Goal: Task Accomplishment & Management: Manage account settings

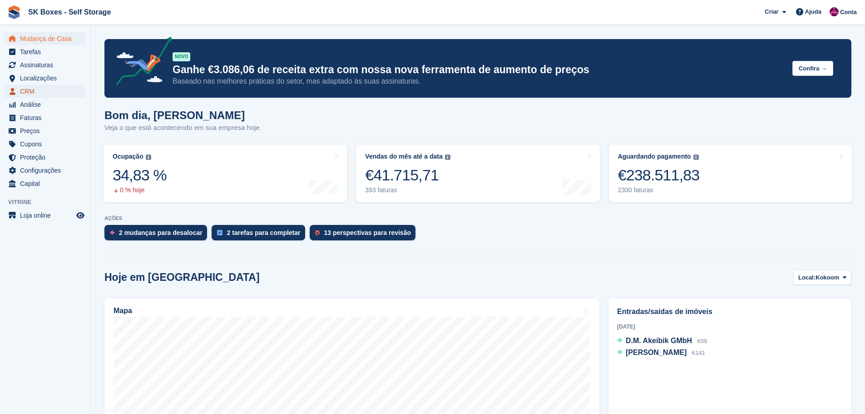
click at [52, 88] on span "CRM" at bounding box center [47, 91] width 55 height 13
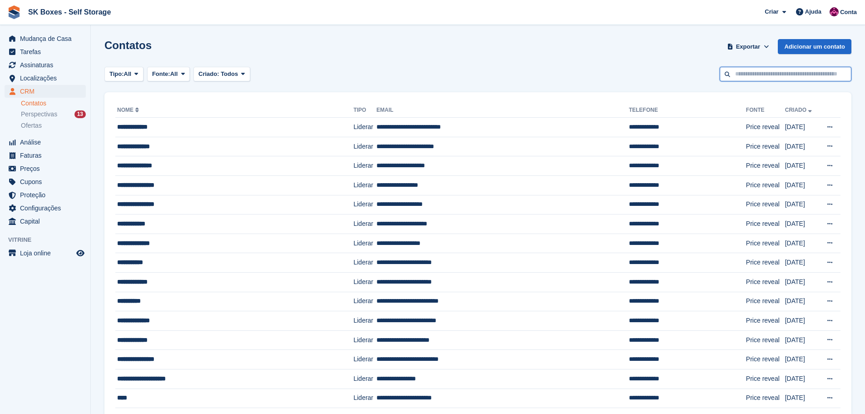
click at [800, 74] on input "text" at bounding box center [786, 74] width 132 height 15
paste input "**********"
type input "**********"
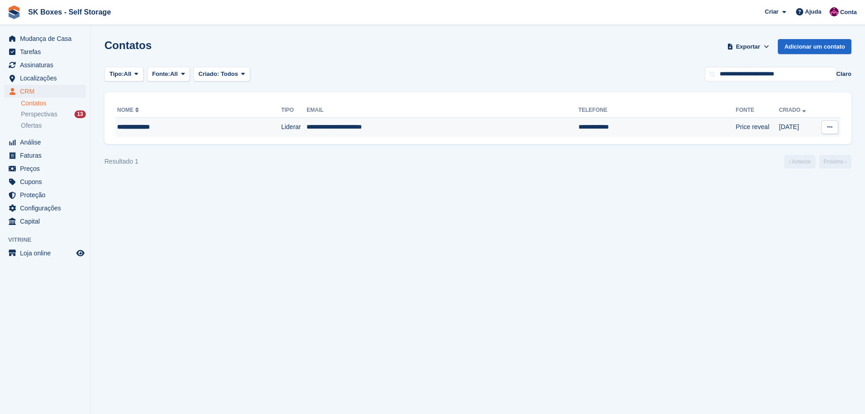
click at [455, 121] on td "**********" at bounding box center [443, 127] width 272 height 19
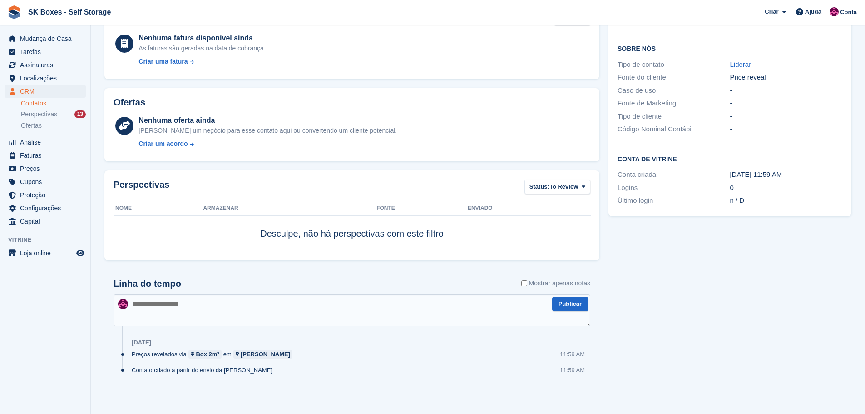
scroll to position [148, 0]
click at [58, 112] on div "Perspectivas 13" at bounding box center [53, 114] width 65 height 9
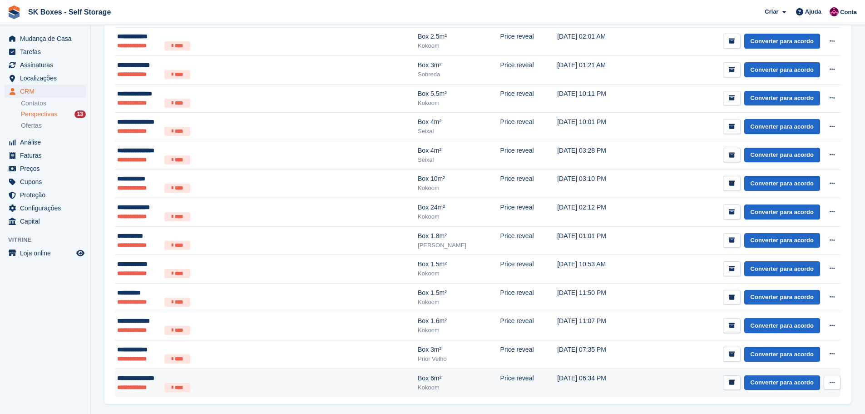
scroll to position [99, 0]
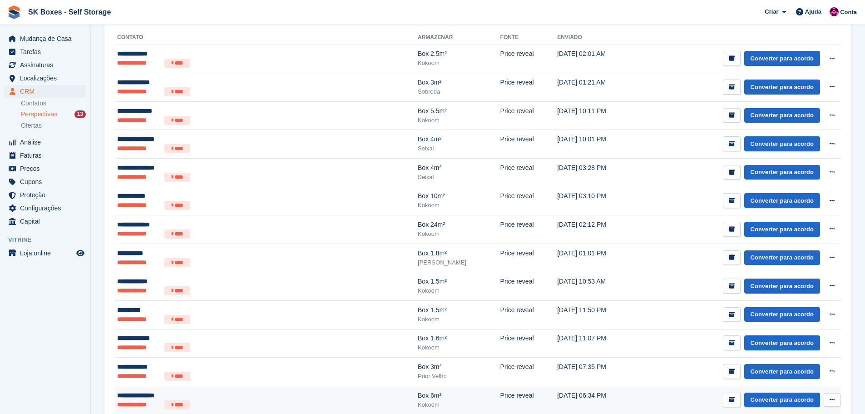
click at [244, 352] on td "**********" at bounding box center [266, 343] width 302 height 29
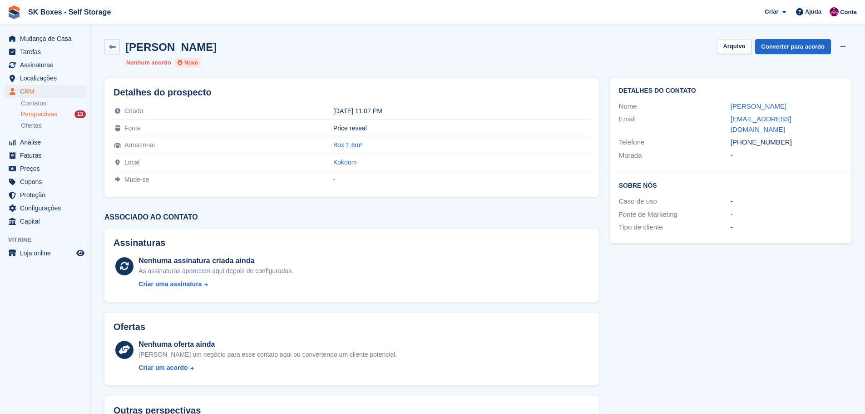
click at [121, 53] on div "Carlos Esteves" at bounding box center [160, 46] width 112 height 15
click at [119, 50] on link at bounding box center [111, 46] width 15 height 15
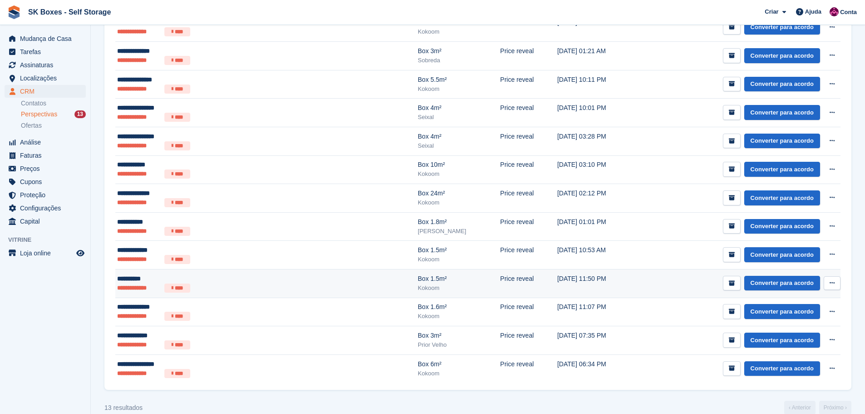
scroll to position [144, 0]
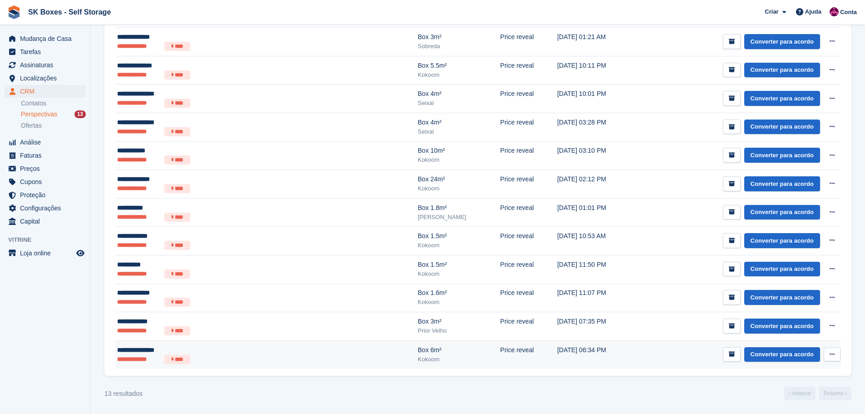
click at [274, 355] on ul "**********" at bounding box center [205, 359] width 176 height 9
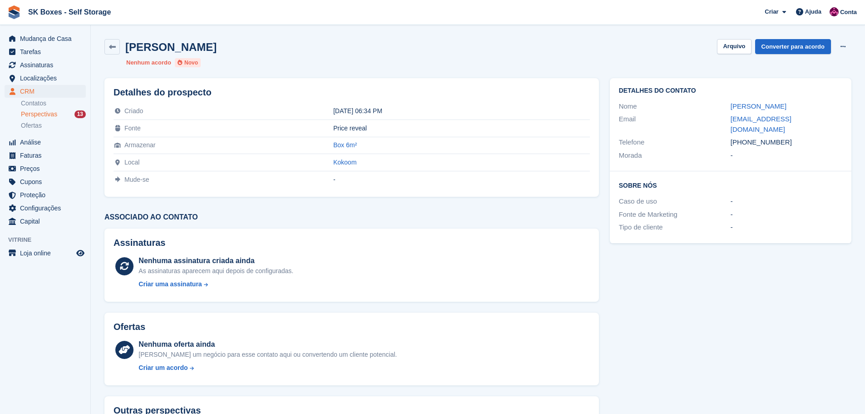
drag, startPoint x: 724, startPoint y: 102, endPoint x: 796, endPoint y: 106, distance: 72.4
click at [796, 106] on div "Nome [PERSON_NAME]" at bounding box center [730, 106] width 223 height 13
copy div "[PERSON_NAME]"
drag, startPoint x: 708, startPoint y: 115, endPoint x: 824, endPoint y: 123, distance: 116.1
click at [824, 123] on div "Email [EMAIL_ADDRESS][DOMAIN_NAME]" at bounding box center [730, 124] width 223 height 23
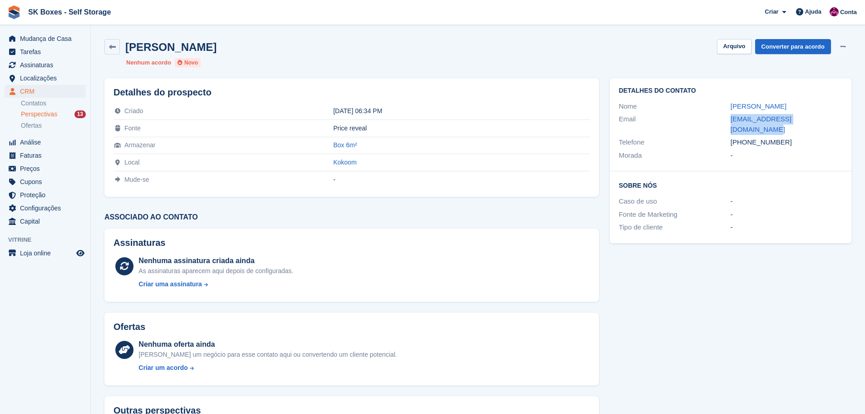
copy div "[EMAIL_ADDRESS][DOMAIN_NAME]"
drag, startPoint x: 792, startPoint y: 140, endPoint x: 750, endPoint y: 133, distance: 42.3
click at [750, 133] on div "Detalhes do contato Nome Bárbara Teixeira Email barbarateixeira74@gmail.com Tel…" at bounding box center [731, 124] width 242 height 93
click at [762, 150] on div "-" at bounding box center [787, 155] width 112 height 10
drag, startPoint x: 785, startPoint y: 129, endPoint x: 748, endPoint y: 133, distance: 37.4
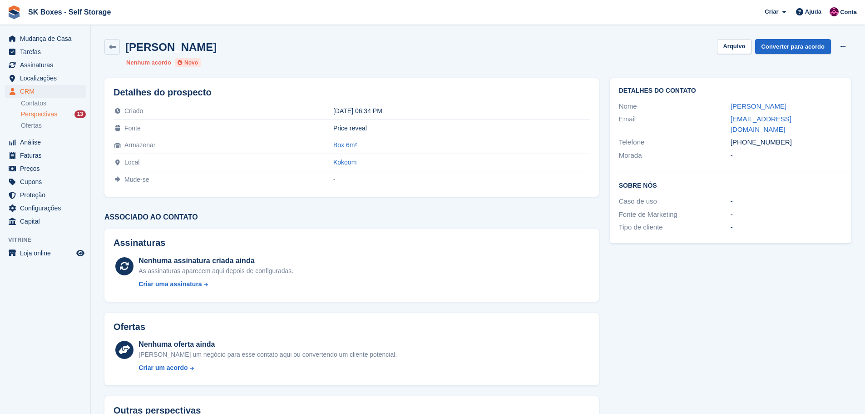
click at [748, 137] on div "+351934191516" at bounding box center [787, 142] width 112 height 10
copy div "934191516"
click at [738, 43] on button "Arquivo" at bounding box center [734, 46] width 34 height 15
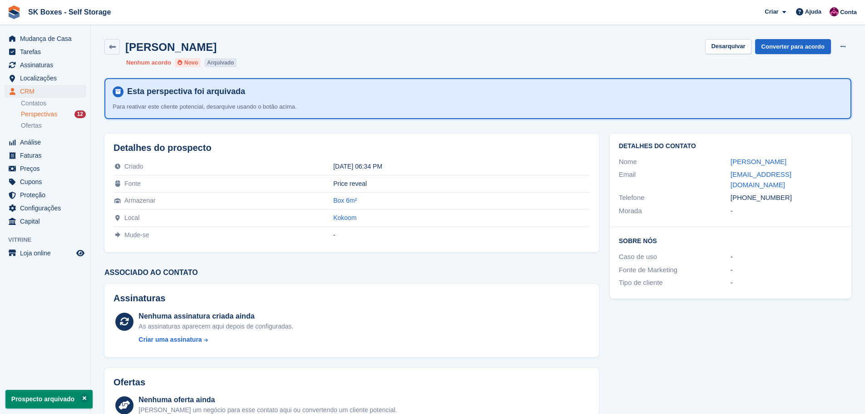
click at [46, 113] on span "Perspectivas" at bounding box center [39, 114] width 36 height 9
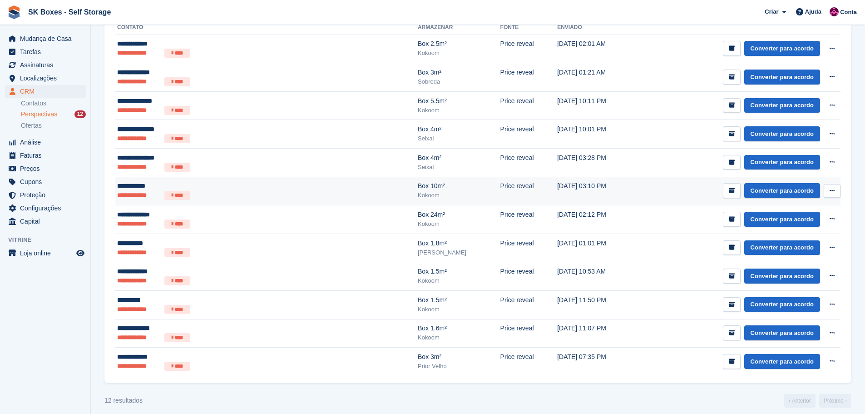
scroll to position [116, 0]
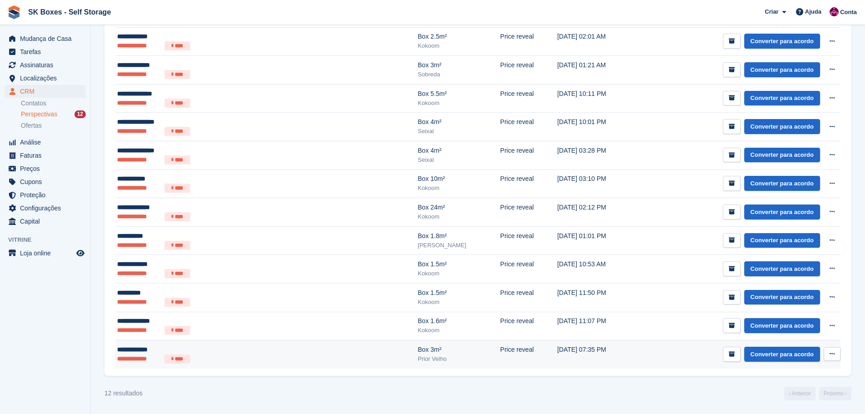
click at [235, 358] on ul "**********" at bounding box center [205, 358] width 176 height 9
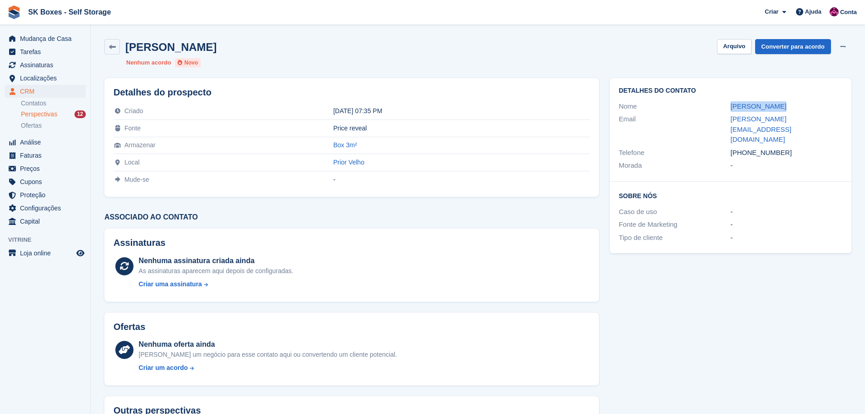
drag, startPoint x: 729, startPoint y: 103, endPoint x: 784, endPoint y: 103, distance: 55.4
click at [784, 103] on div "Nome [PERSON_NAME]" at bounding box center [730, 106] width 223 height 13
copy div "Emanuel Prego"
click at [738, 124] on div "Email emanuel.prego@gmail.com" at bounding box center [730, 130] width 223 height 34
drag, startPoint x: 722, startPoint y: 119, endPoint x: 819, endPoint y: 119, distance: 97.7
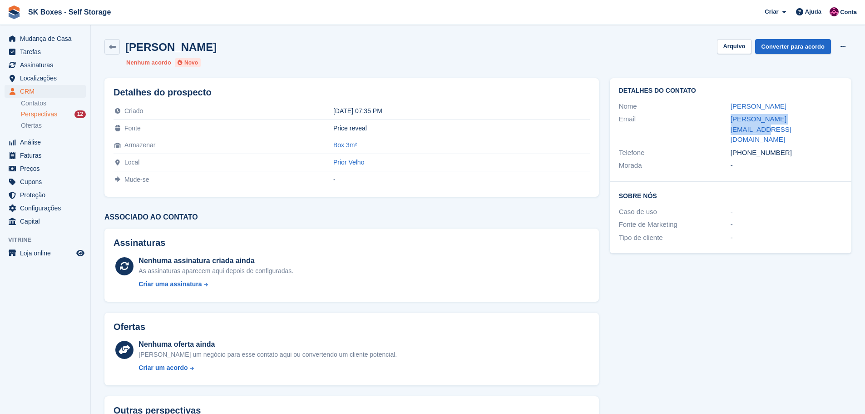
click at [819, 119] on div "Email emanuel.prego@gmail.com" at bounding box center [730, 130] width 223 height 34
copy div "emanuel.prego@gmail.com"
drag, startPoint x: 799, startPoint y: 132, endPoint x: 745, endPoint y: 127, distance: 54.3
click at [745, 148] on div "+351919412351" at bounding box center [787, 153] width 112 height 10
copy div "919412351"
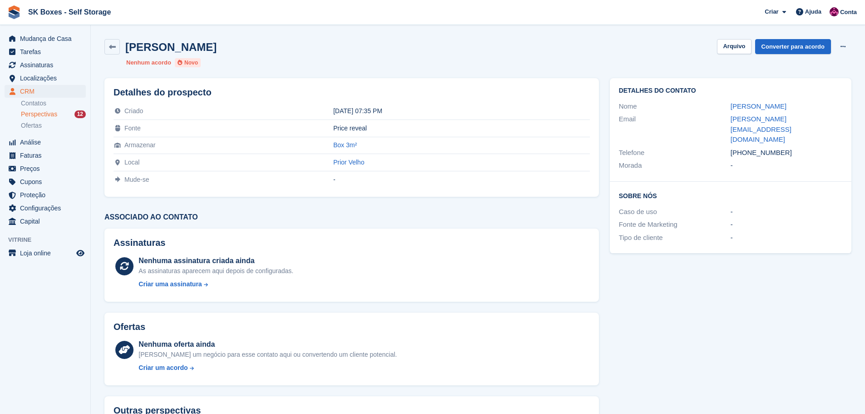
click at [737, 54] on div "Emanuel Prego Arquivo Converter para acordo Excluir cliente potencial" at bounding box center [477, 46] width 747 height 15
click at [737, 48] on button "Arquivo" at bounding box center [734, 46] width 34 height 15
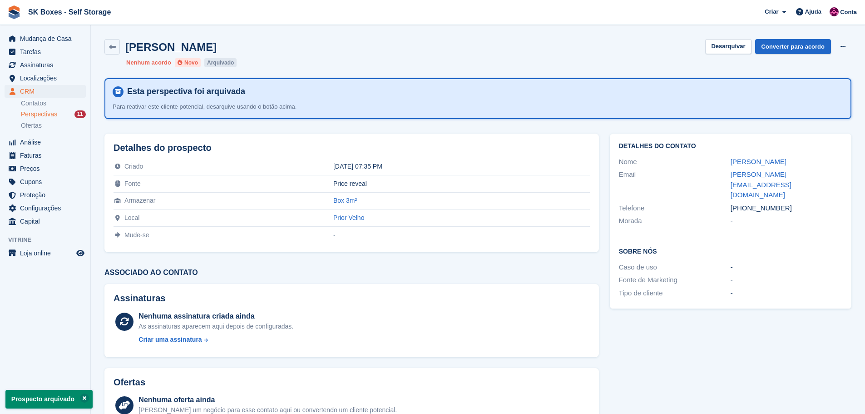
click at [44, 115] on span "Perspectivas" at bounding box center [39, 114] width 36 height 9
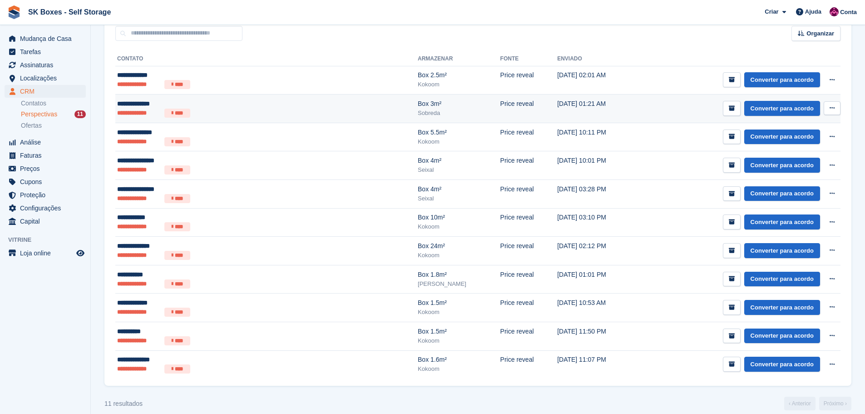
scroll to position [87, 0]
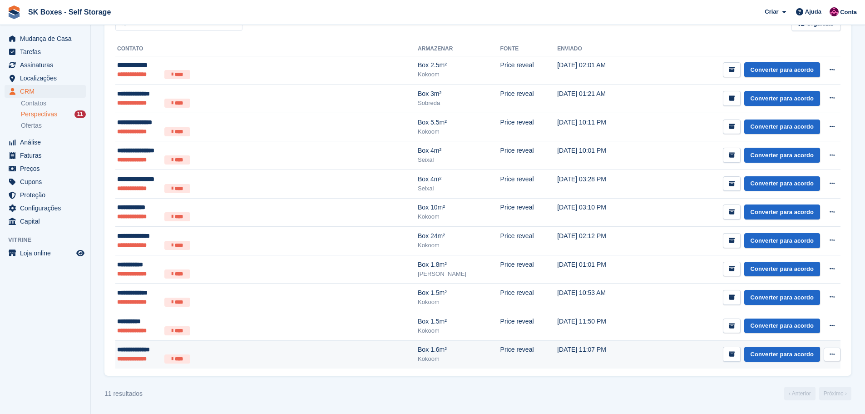
click at [271, 359] on ul "**********" at bounding box center [205, 358] width 176 height 9
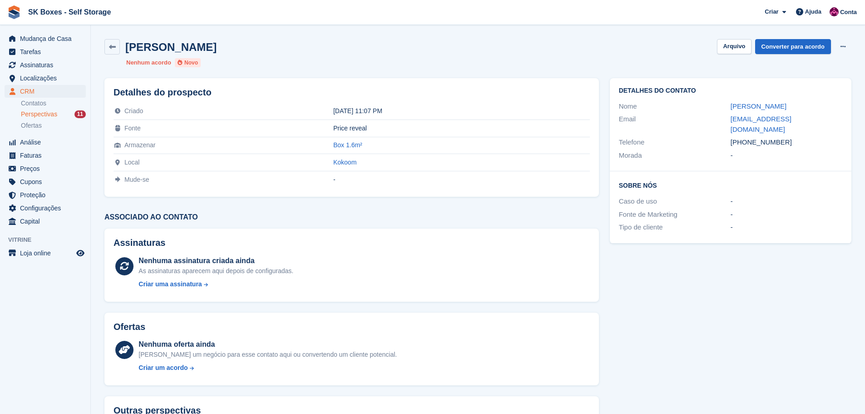
drag, startPoint x: 727, startPoint y: 106, endPoint x: 778, endPoint y: 105, distance: 51.8
click at [778, 105] on div "Nome Carlos Esteves" at bounding box center [730, 106] width 223 height 13
copy div "Carlos Esteves"
drag, startPoint x: 727, startPoint y: 119, endPoint x: 832, endPoint y: 123, distance: 105.5
click at [832, 123] on div "Email carl13_esteves@hotmail.com" at bounding box center [730, 124] width 223 height 23
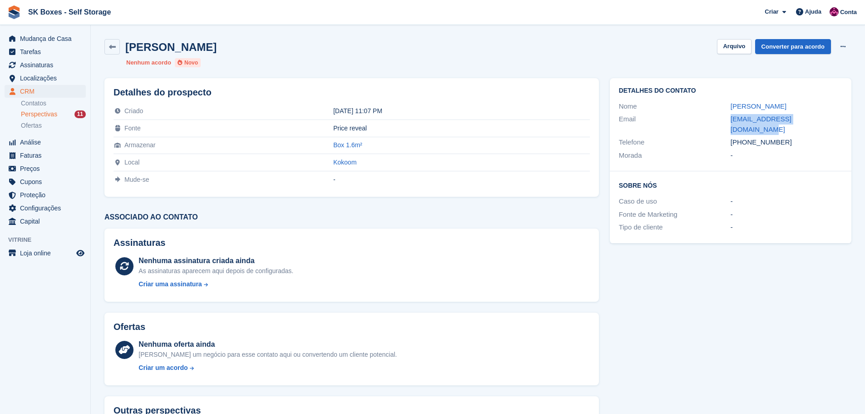
copy div "carl13_esteves@hotmail.com"
drag, startPoint x: 787, startPoint y: 132, endPoint x: 748, endPoint y: 138, distance: 39.4
click at [748, 138] on div "Telefone +351937612466" at bounding box center [730, 142] width 223 height 13
copy div "937612466"
click at [740, 45] on button "Arquivo" at bounding box center [734, 46] width 34 height 15
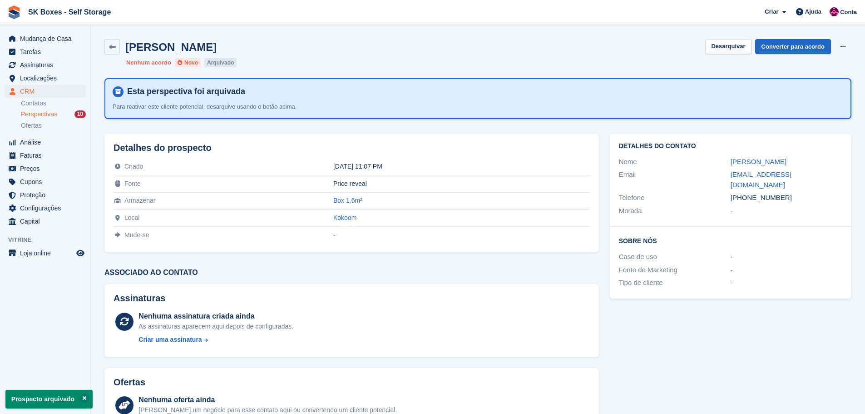
click at [64, 113] on div "Perspectivas 10" at bounding box center [53, 114] width 65 height 9
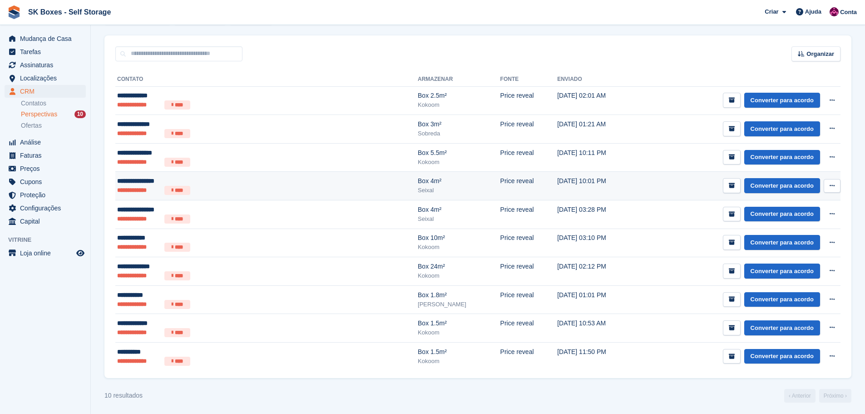
scroll to position [59, 0]
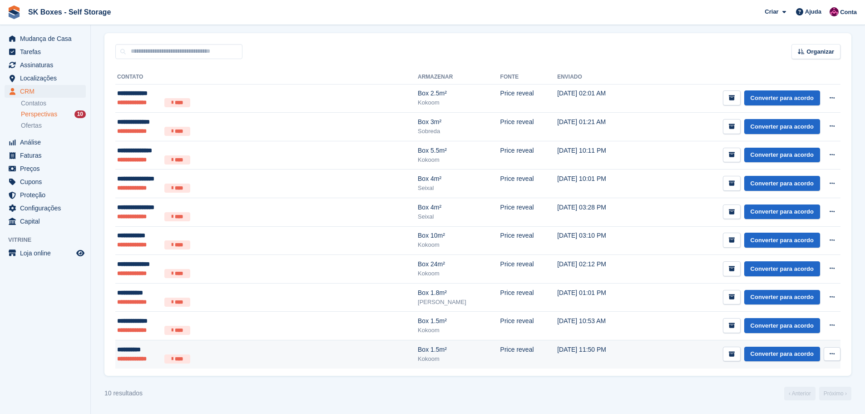
click at [240, 355] on ul "**********" at bounding box center [205, 358] width 176 height 9
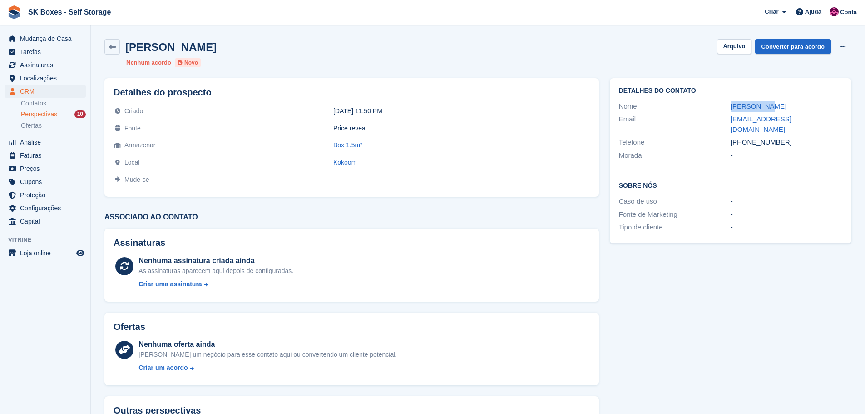
drag, startPoint x: 723, startPoint y: 105, endPoint x: 785, endPoint y: 103, distance: 61.8
click at [785, 103] on div "Nome [PERSON_NAME]" at bounding box center [730, 106] width 223 height 13
copy div "[PERSON_NAME]"
drag, startPoint x: 728, startPoint y: 119, endPoint x: 831, endPoint y: 121, distance: 103.1
click at [831, 121] on div "Email [EMAIL_ADDRESS][DOMAIN_NAME]" at bounding box center [730, 124] width 223 height 23
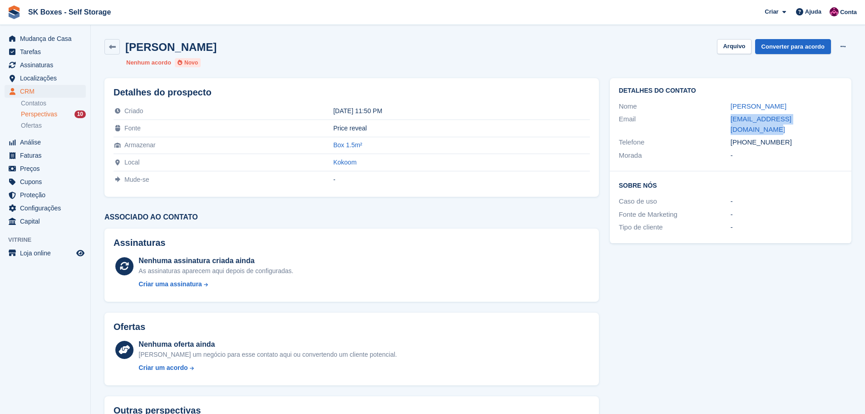
copy div "[EMAIL_ADDRESS][DOMAIN_NAME]"
drag, startPoint x: 790, startPoint y: 136, endPoint x: 747, endPoint y: 134, distance: 43.2
click at [747, 137] on div "+351963163934" at bounding box center [787, 142] width 112 height 10
copy div "963163934"
click at [736, 40] on button "Arquivo" at bounding box center [734, 46] width 34 height 15
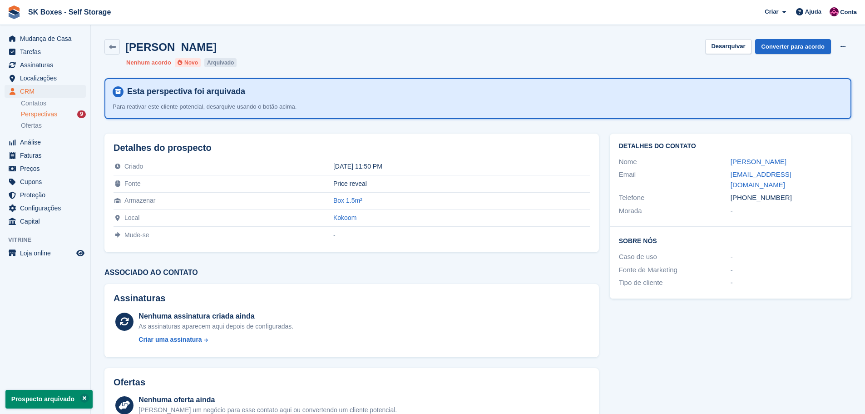
click at [51, 115] on span "Perspectivas" at bounding box center [39, 114] width 36 height 9
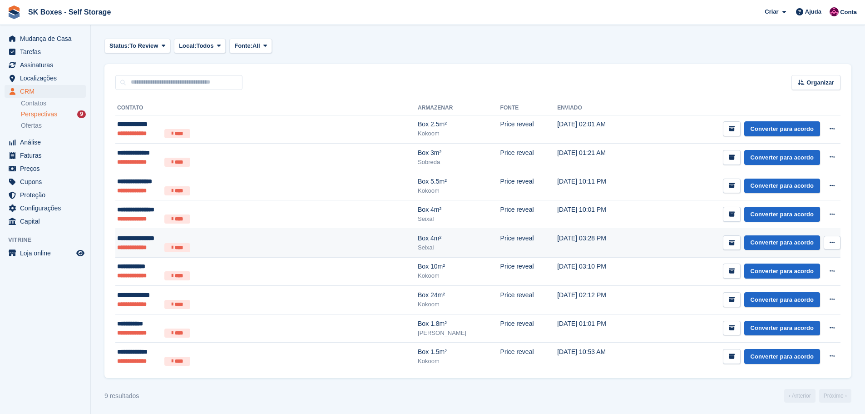
scroll to position [30, 0]
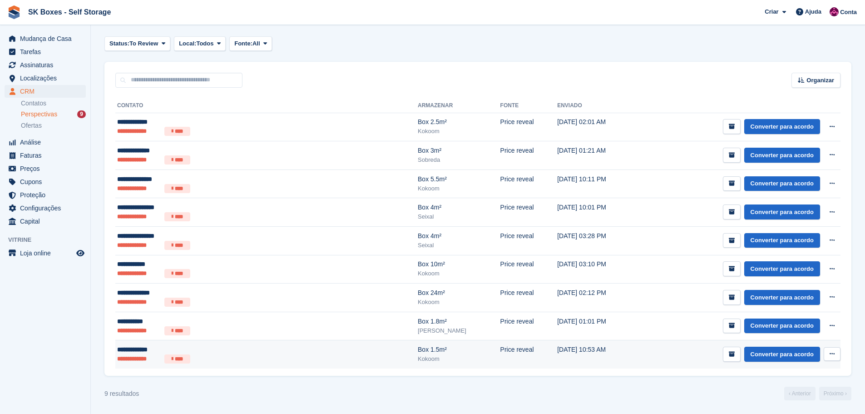
click at [242, 358] on ul "**********" at bounding box center [205, 358] width 176 height 9
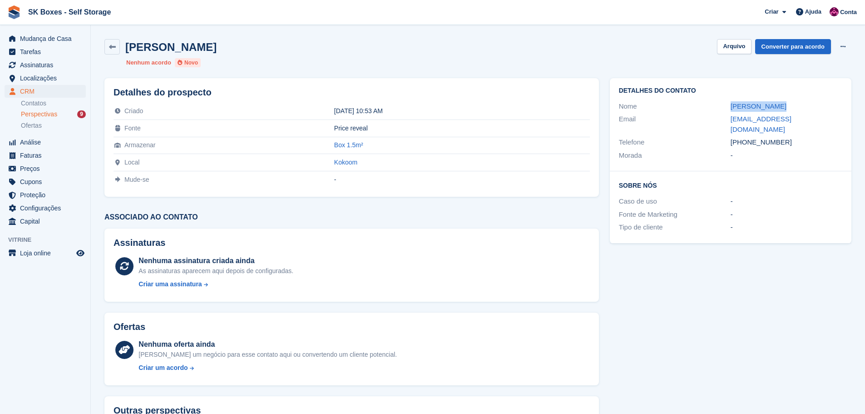
drag, startPoint x: 728, startPoint y: 103, endPoint x: 780, endPoint y: 101, distance: 52.7
click at [780, 101] on div "Nome [PERSON_NAME]" at bounding box center [730, 106] width 223 height 13
copy div "[PERSON_NAME]"
drag, startPoint x: 782, startPoint y: 133, endPoint x: 745, endPoint y: 136, distance: 36.5
click at [745, 137] on div "[PHONE_NUMBER]" at bounding box center [787, 142] width 112 height 10
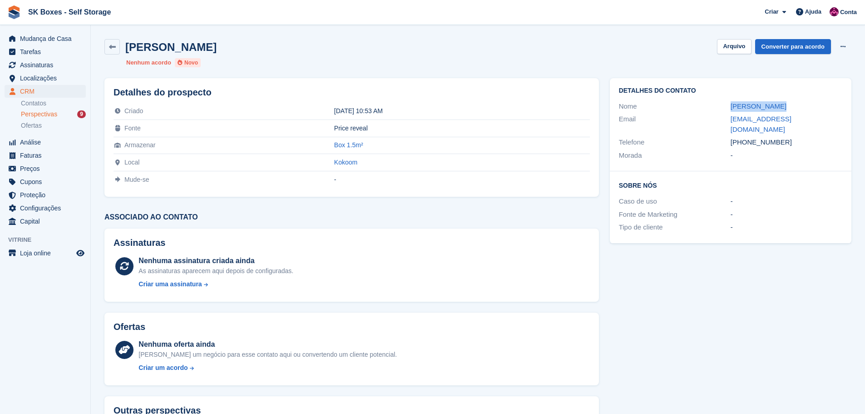
copy div "912071074"
click at [759, 154] on div "Detalhes do contato Nome Paulo Martins Email paulo7cmarvila@gmail.com Telefone …" at bounding box center [731, 124] width 242 height 93
drag, startPoint x: 729, startPoint y: 117, endPoint x: 816, endPoint y: 118, distance: 87.7
click at [816, 118] on div "Email paulo7cmarvila@gmail.com" at bounding box center [730, 124] width 223 height 23
copy div "paulo7cmarvila@gmail.com"
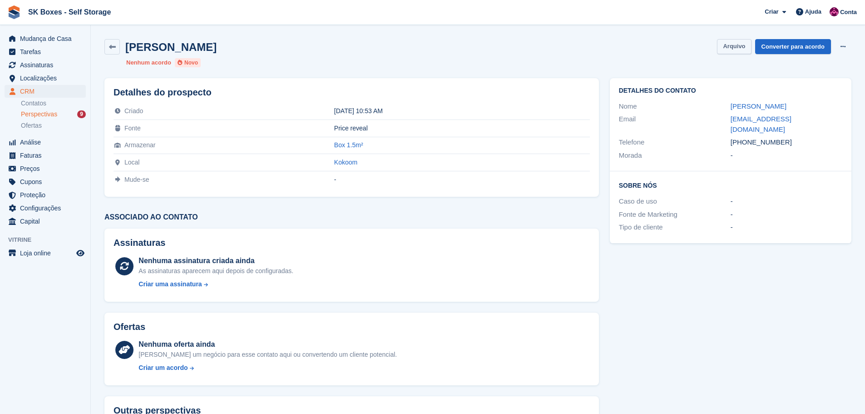
drag, startPoint x: 717, startPoint y: 43, endPoint x: 727, endPoint y: 43, distance: 10.0
click at [717, 43] on div "Paulo Martins Arquivo Converter para acordo Excluir cliente potencial" at bounding box center [477, 46] width 747 height 15
click at [733, 43] on button "Arquivo" at bounding box center [734, 46] width 34 height 15
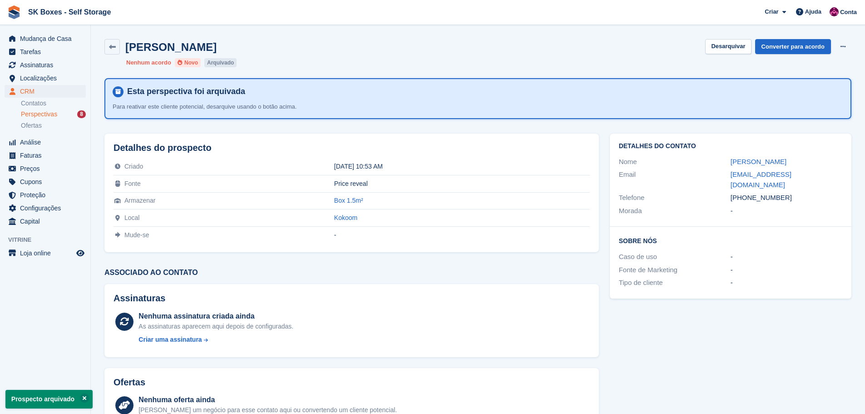
click at [53, 118] on span "Perspectivas" at bounding box center [39, 114] width 36 height 9
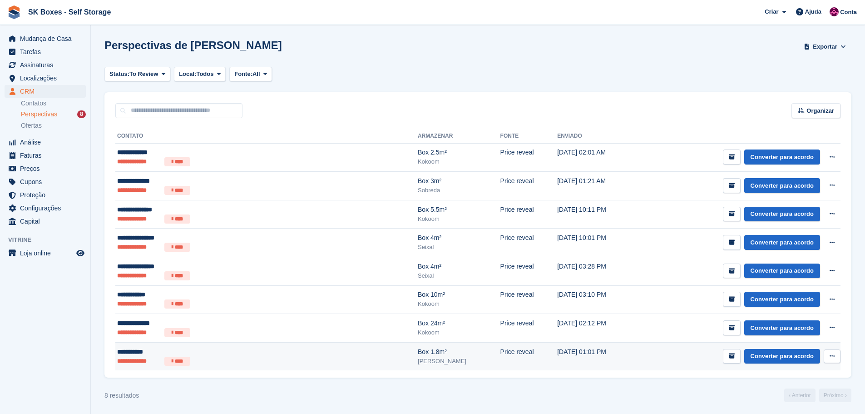
click at [233, 362] on ul "**********" at bounding box center [205, 361] width 176 height 9
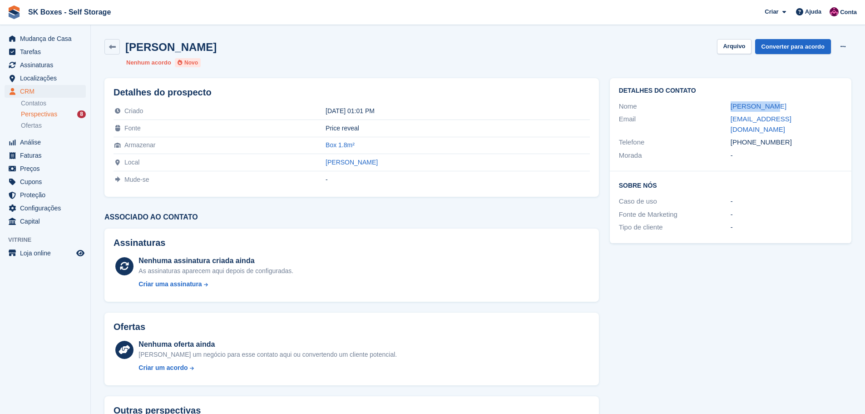
drag, startPoint x: 728, startPoint y: 101, endPoint x: 778, endPoint y: 101, distance: 49.5
click at [778, 101] on div "Nome [PERSON_NAME]" at bounding box center [730, 106] width 223 height 13
copy div "[PERSON_NAME]"
drag, startPoint x: 797, startPoint y: 130, endPoint x: 747, endPoint y: 135, distance: 50.2
click at [747, 137] on div "[PHONE_NUMBER]" at bounding box center [787, 142] width 112 height 10
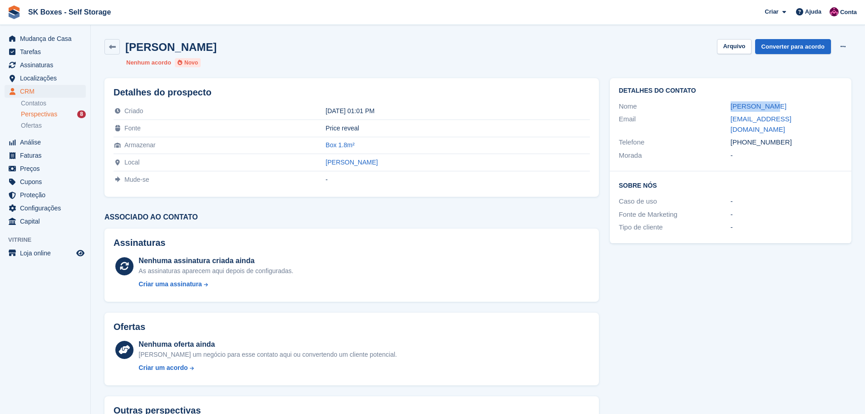
copy div "934438905"
drag, startPoint x: 726, startPoint y: 119, endPoint x: 828, endPoint y: 122, distance: 101.3
click at [828, 122] on div "Email [EMAIL_ADDRESS][DOMAIN_NAME]" at bounding box center [730, 124] width 223 height 23
copy div "[EMAIL_ADDRESS][DOMAIN_NAME]"
drag, startPoint x: 786, startPoint y: 131, endPoint x: 749, endPoint y: 131, distance: 36.3
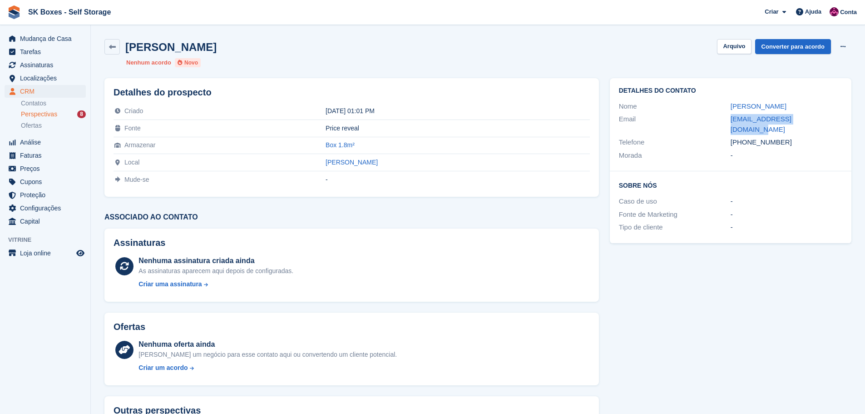
click at [749, 137] on div "[PHONE_NUMBER]" at bounding box center [787, 142] width 112 height 10
copy div "34438905"
click at [61, 116] on div "Perspectivas 8" at bounding box center [53, 114] width 65 height 9
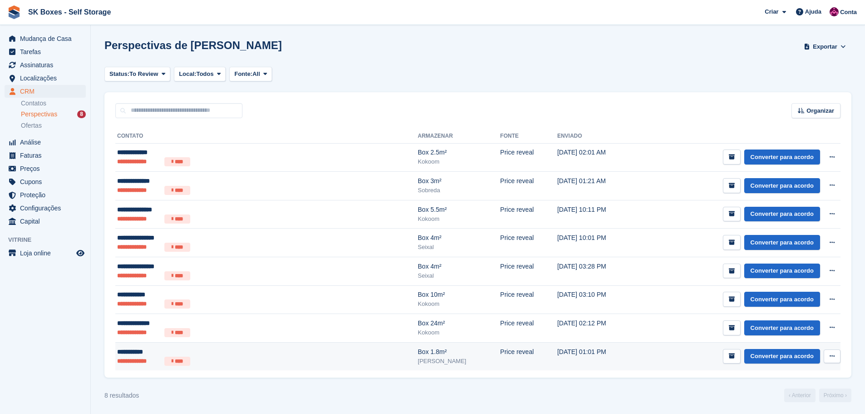
click at [225, 353] on div "**********" at bounding box center [205, 352] width 176 height 10
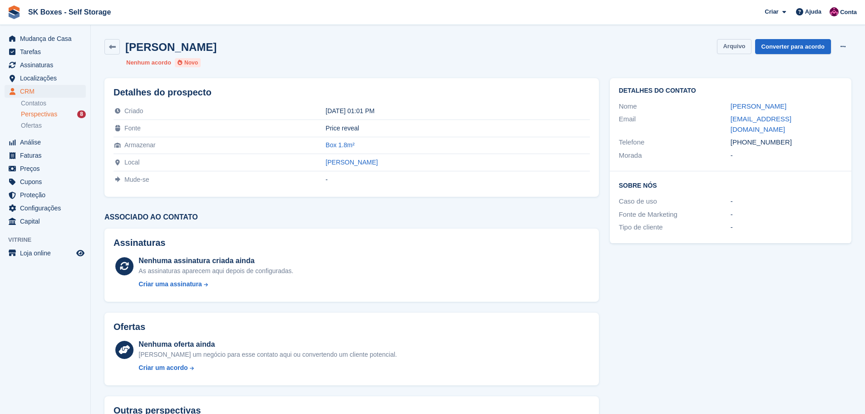
click at [741, 45] on button "Arquivo" at bounding box center [734, 46] width 34 height 15
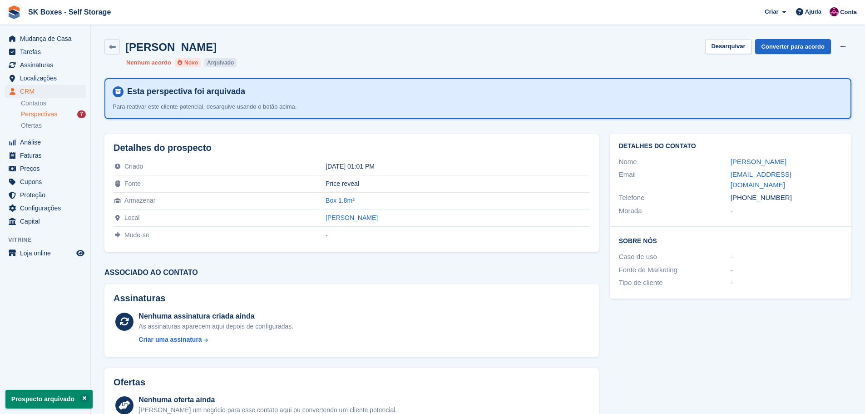
click at [60, 113] on div "Perspectivas 7" at bounding box center [53, 114] width 65 height 9
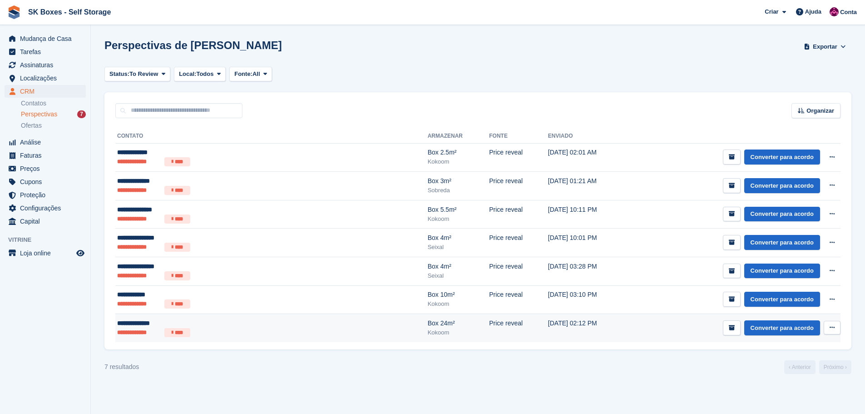
click at [221, 332] on ul "**********" at bounding box center [205, 332] width 176 height 9
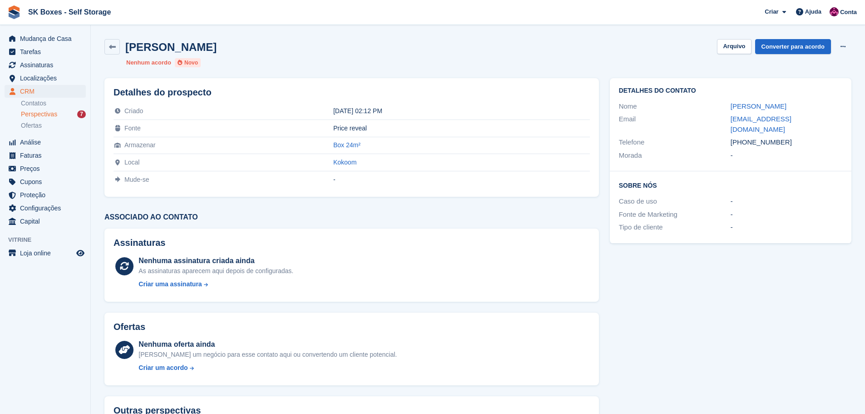
drag, startPoint x: 715, startPoint y: 102, endPoint x: 817, endPoint y: 102, distance: 102.2
click at [817, 102] on div "Nome [PERSON_NAME]" at bounding box center [730, 106] width 223 height 13
copy div "[PERSON_NAME]"
drag, startPoint x: 729, startPoint y: 123, endPoint x: 805, endPoint y: 116, distance: 76.2
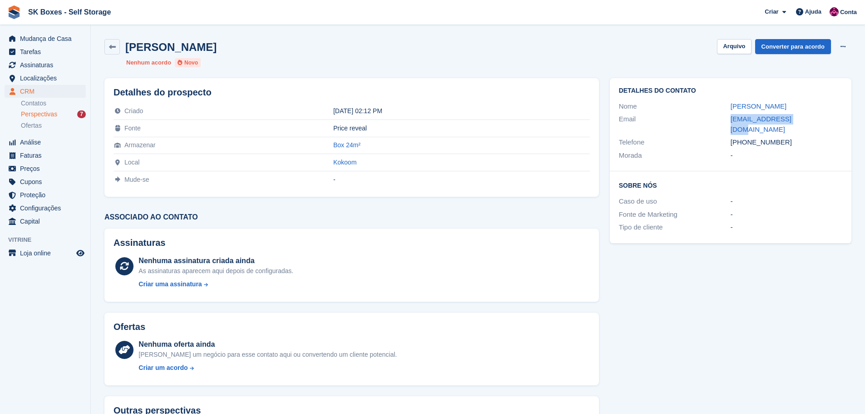
click at [805, 116] on div "Email [EMAIL_ADDRESS][DOMAIN_NAME]" at bounding box center [730, 124] width 223 height 23
copy div "[EMAIL_ADDRESS][DOMAIN_NAME]"
drag, startPoint x: 786, startPoint y: 135, endPoint x: 745, endPoint y: 132, distance: 40.5
click at [745, 137] on div "[PHONE_NUMBER]" at bounding box center [787, 142] width 112 height 10
copy div "933050553"
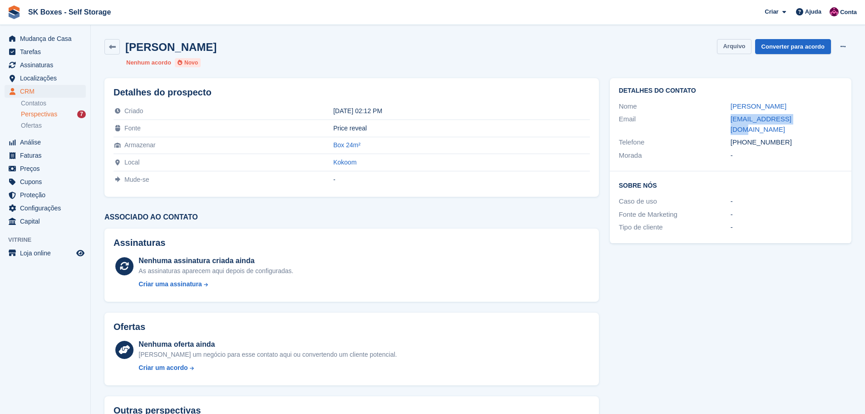
click at [739, 50] on button "Arquivo" at bounding box center [734, 46] width 34 height 15
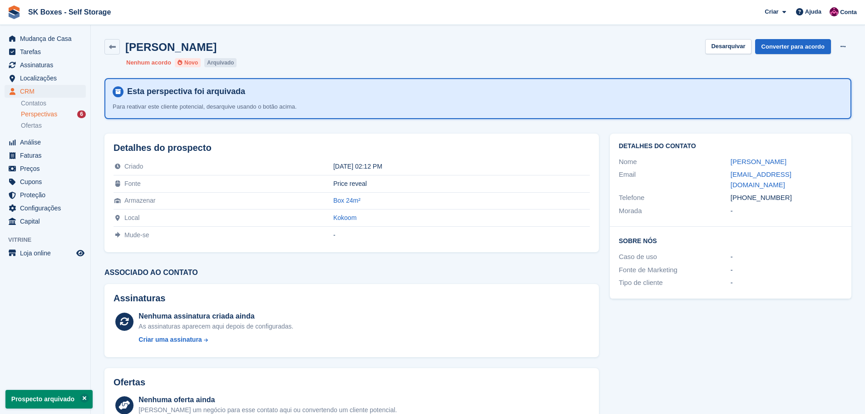
click at [51, 115] on span "Perspectivas" at bounding box center [39, 114] width 36 height 9
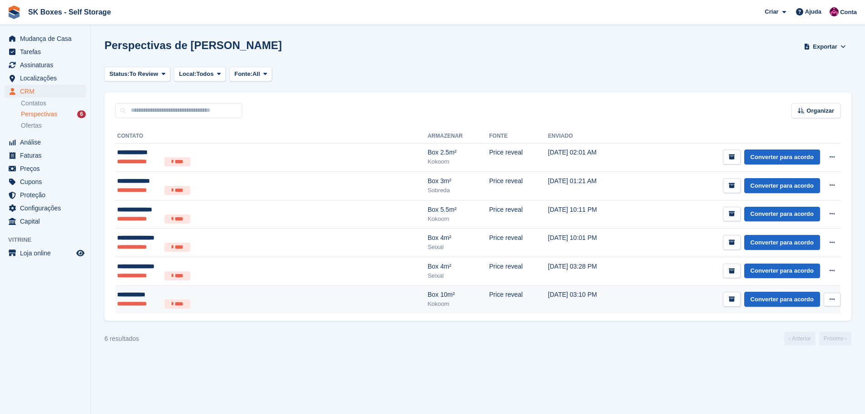
click at [211, 298] on div "**********" at bounding box center [205, 295] width 176 height 10
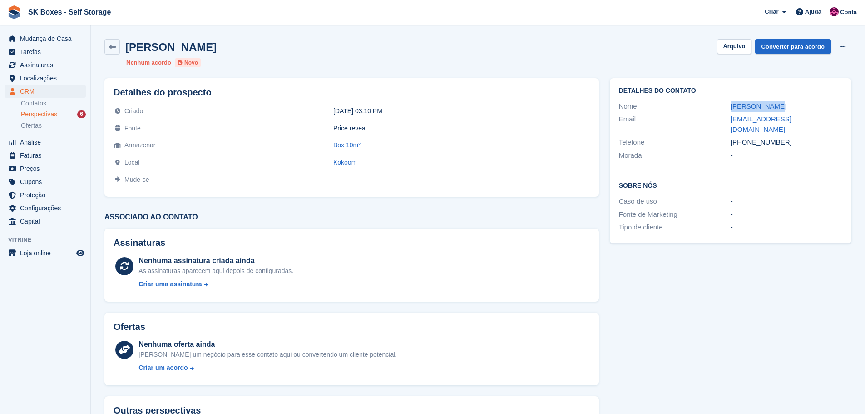
drag, startPoint x: 719, startPoint y: 103, endPoint x: 816, endPoint y: 107, distance: 96.9
click at [816, 107] on div "Nome [PERSON_NAME]" at bounding box center [730, 106] width 223 height 13
copy div "[PERSON_NAME]"
drag, startPoint x: 728, startPoint y: 116, endPoint x: 811, endPoint y: 122, distance: 83.8
click at [811, 122] on div "Email [EMAIL_ADDRESS][DOMAIN_NAME]" at bounding box center [730, 124] width 223 height 23
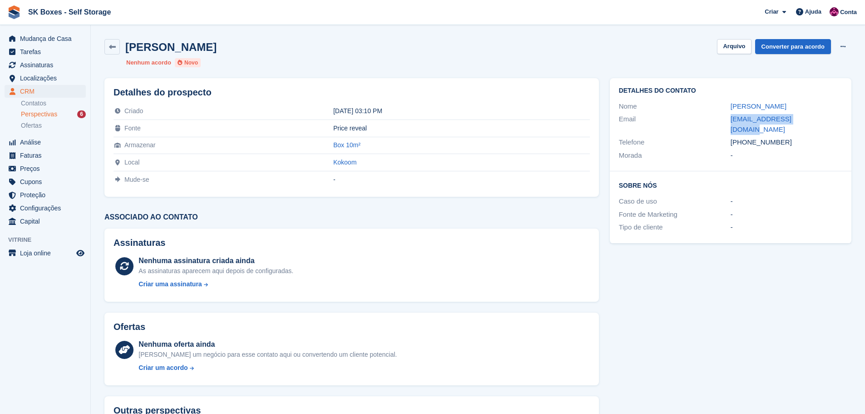
copy div "[EMAIL_ADDRESS][DOMAIN_NAME]"
drag, startPoint x: 732, startPoint y: 156, endPoint x: 761, endPoint y: 139, distance: 33.6
click at [734, 155] on div "Detalhes do contato Nome Mike Gautrey Email mgautrey1933@gmail.com Telefone +35…" at bounding box center [731, 124] width 242 height 93
drag, startPoint x: 797, startPoint y: 133, endPoint x: 745, endPoint y: 136, distance: 51.9
click at [745, 137] on div "+351913231033" at bounding box center [787, 142] width 112 height 10
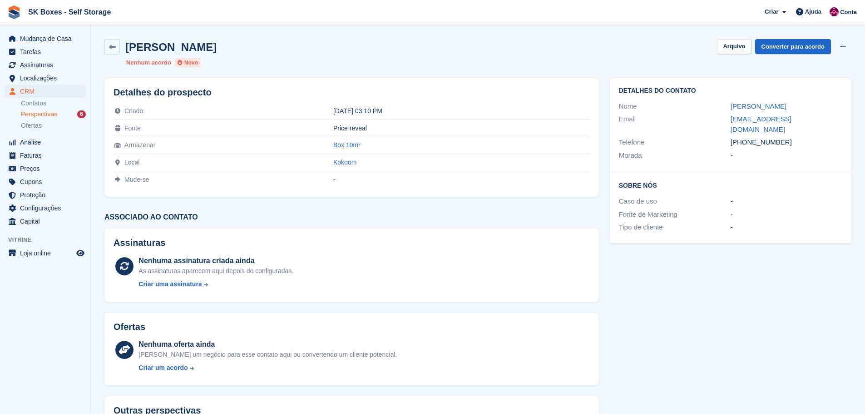
copy div "913231033"
click at [742, 50] on button "Arquivo" at bounding box center [734, 46] width 34 height 15
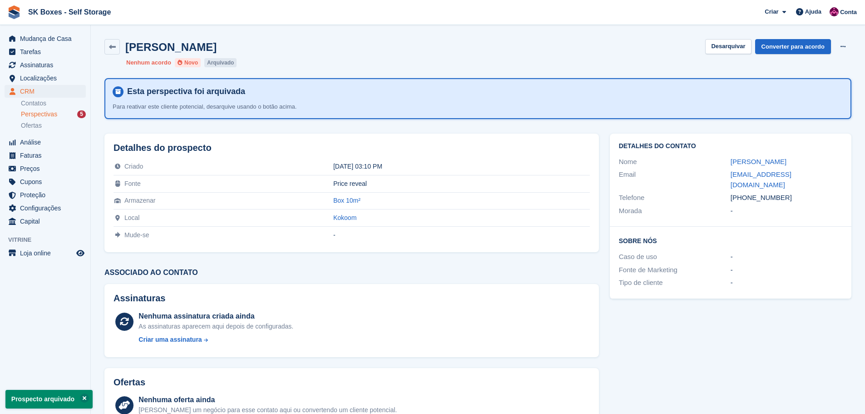
click at [64, 119] on link "Perspectivas 5" at bounding box center [53, 114] width 65 height 10
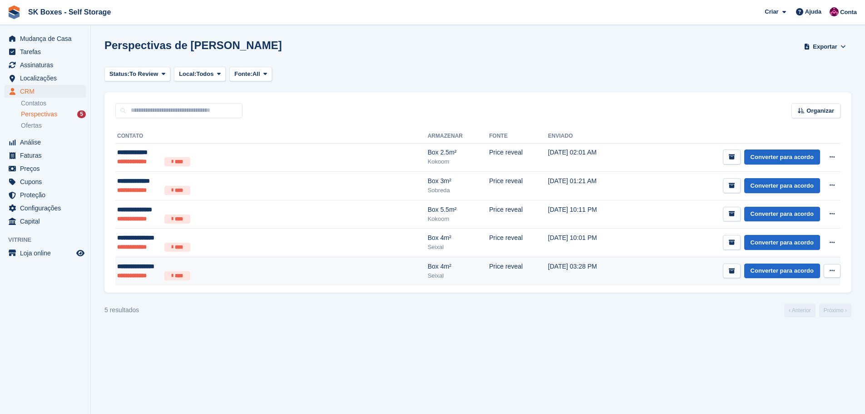
click at [223, 270] on div "**********" at bounding box center [205, 267] width 176 height 10
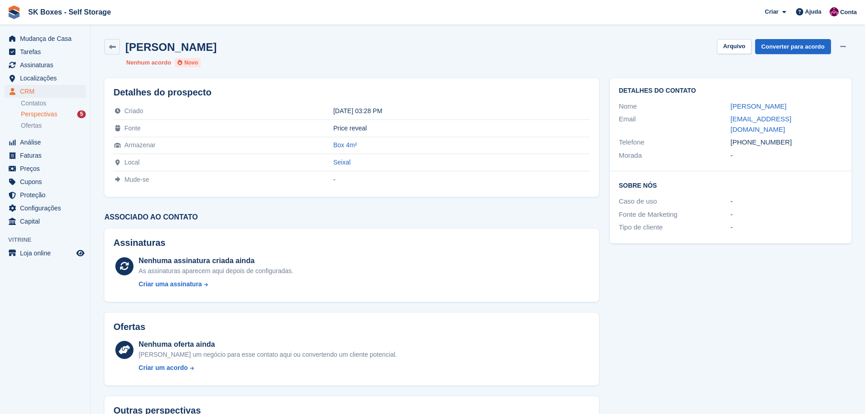
drag, startPoint x: 730, startPoint y: 105, endPoint x: 810, endPoint y: 112, distance: 80.7
click at [810, 112] on div "Nome [PERSON_NAME]" at bounding box center [730, 106] width 223 height 13
copy div "[PERSON_NAME]"
drag, startPoint x: 809, startPoint y: 119, endPoint x: 724, endPoint y: 119, distance: 85.8
click at [724, 119] on div "Email kikaslopes@gmail.com" at bounding box center [730, 124] width 223 height 23
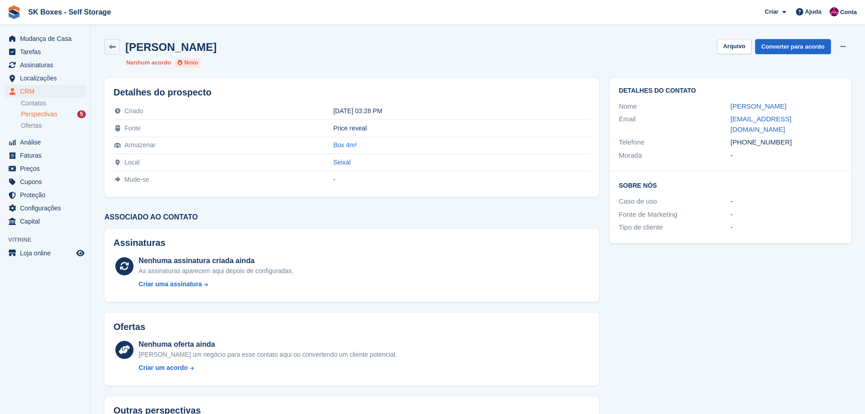
click at [778, 150] on div "-" at bounding box center [787, 155] width 112 height 10
drag, startPoint x: 783, startPoint y: 131, endPoint x: 745, endPoint y: 131, distance: 37.2
click at [745, 137] on div "+351965820733" at bounding box center [787, 142] width 112 height 10
copy div "965820733"
click at [811, 154] on div "Detalhes do contato Nome Francisco Lopes Email kikaslopes@gmail.com Telefone +3…" at bounding box center [731, 124] width 242 height 93
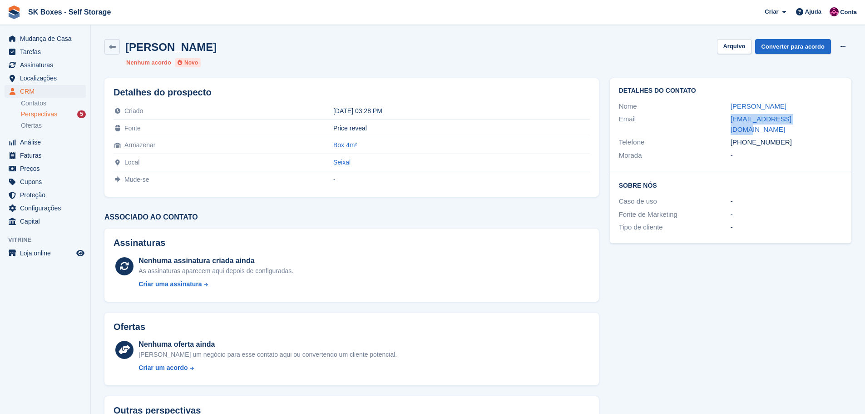
drag, startPoint x: 807, startPoint y: 117, endPoint x: 724, endPoint y: 123, distance: 83.7
click at [724, 123] on div "Email kikaslopes@gmail.com" at bounding box center [730, 124] width 223 height 23
copy div "kikaslopes@gmail.com"
click at [724, 47] on button "Arquivo" at bounding box center [734, 46] width 34 height 15
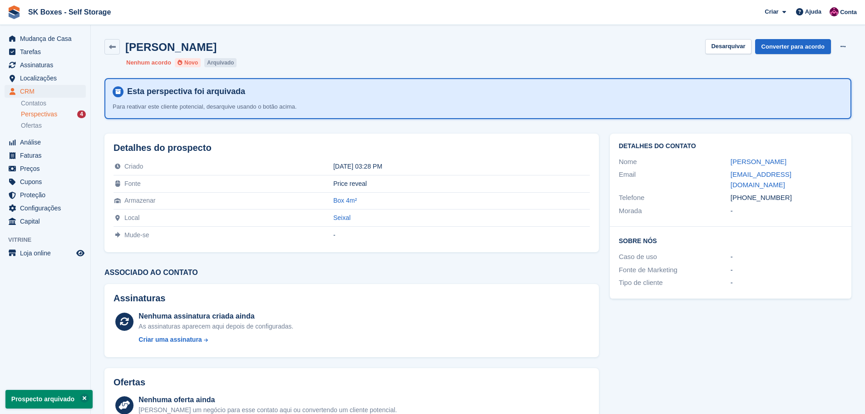
click at [57, 114] on div "Perspectivas 4" at bounding box center [53, 114] width 65 height 9
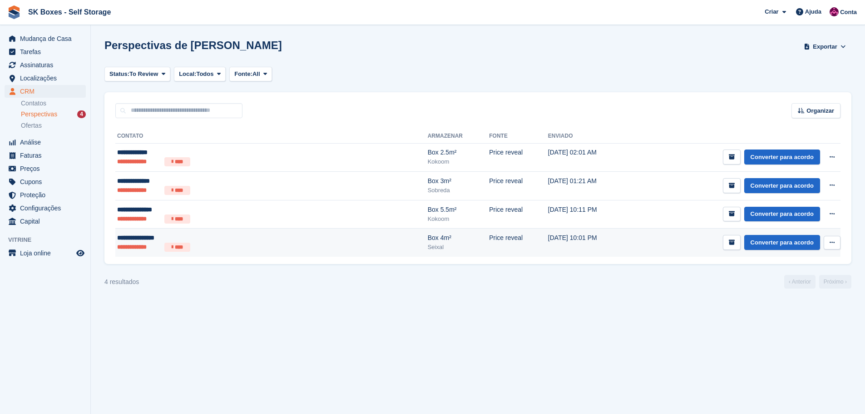
click at [428, 248] on div "Seixal" at bounding box center [459, 247] width 62 height 9
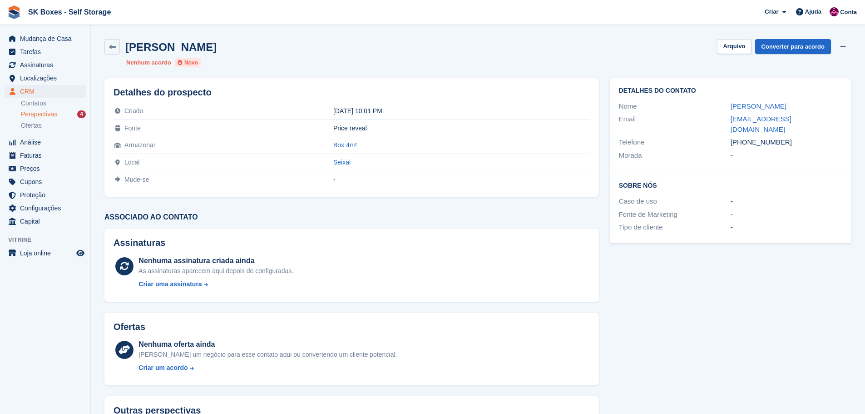
drag, startPoint x: 729, startPoint y: 109, endPoint x: 787, endPoint y: 108, distance: 58.2
click at [787, 108] on div "Nome [PERSON_NAME]" at bounding box center [730, 106] width 223 height 13
copy div "[PERSON_NAME]"
click at [863, 133] on section "[PERSON_NAME] [GEOGRAPHIC_DATA] Converter para acordo Excluir cliente potencial…" at bounding box center [478, 241] width 774 height 483
drag, startPoint x: 820, startPoint y: 120, endPoint x: 731, endPoint y: 118, distance: 89.1
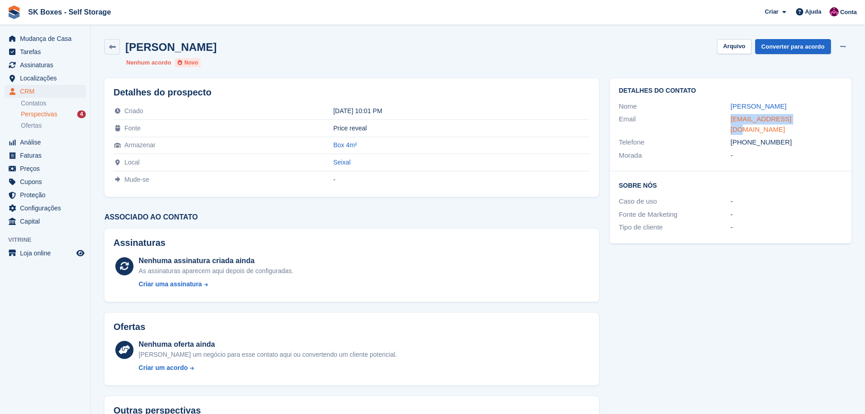
click at [731, 118] on div "[EMAIL_ADDRESS][DOMAIN_NAME]" at bounding box center [787, 124] width 112 height 20
copy link "[EMAIL_ADDRESS][DOMAIN_NAME]"
drag, startPoint x: 781, startPoint y: 158, endPoint x: 782, endPoint y: 151, distance: 7.3
click at [781, 157] on div "Detalhes do contato Nome [PERSON_NAME] Email [EMAIL_ADDRESS][DOMAIN_NAME] Telef…" at bounding box center [731, 124] width 242 height 93
drag, startPoint x: 788, startPoint y: 132, endPoint x: 745, endPoint y: 135, distance: 42.8
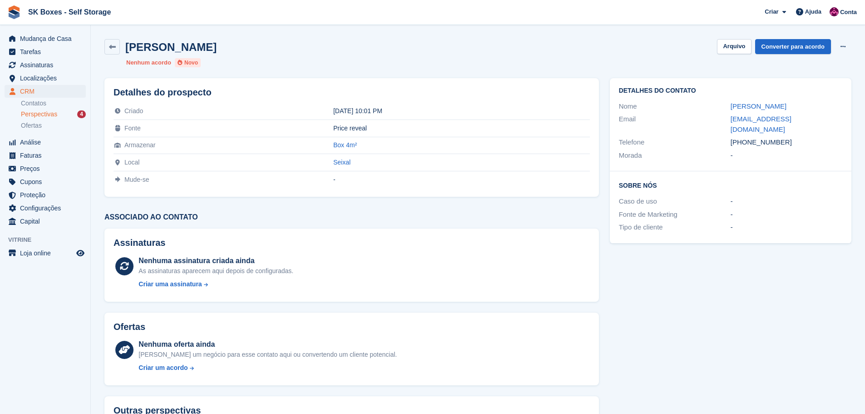
click at [745, 137] on div "+351967092321" at bounding box center [787, 142] width 112 height 10
copy div "967092321"
click at [728, 45] on button "Arquivo" at bounding box center [734, 46] width 34 height 15
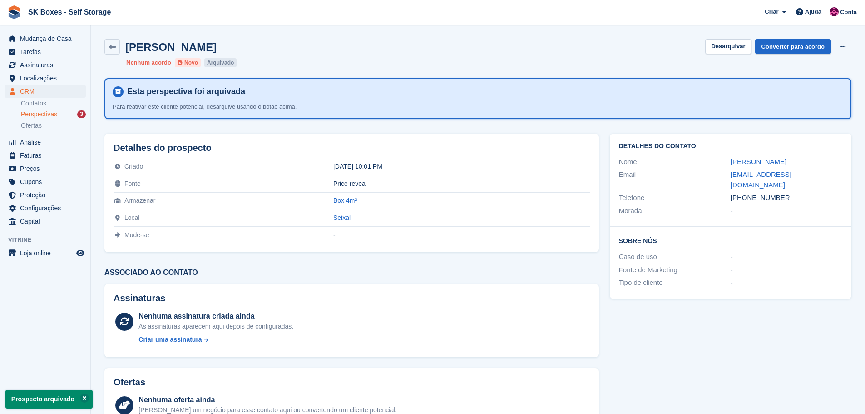
click at [65, 119] on link "Perspectivas 3" at bounding box center [53, 114] width 65 height 10
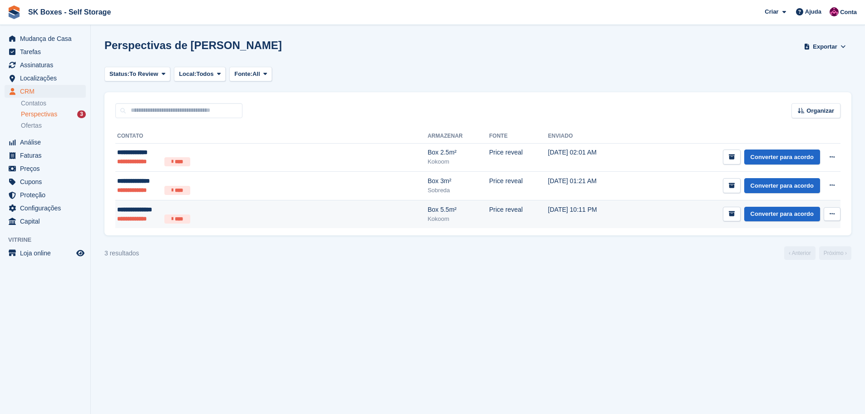
click at [219, 217] on ul "**********" at bounding box center [205, 218] width 176 height 9
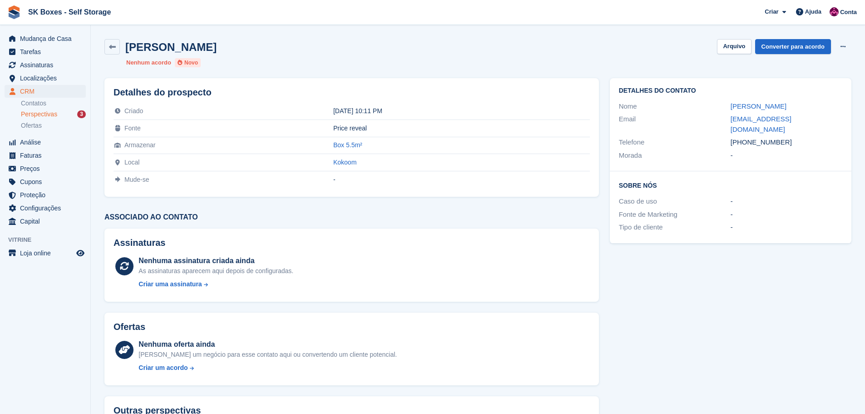
drag, startPoint x: 729, startPoint y: 107, endPoint x: 787, endPoint y: 105, distance: 58.2
click at [787, 105] on div "Nome [PERSON_NAME]" at bounding box center [730, 106] width 223 height 13
copy div "[PERSON_NAME]"
drag, startPoint x: 807, startPoint y: 129, endPoint x: 810, endPoint y: 121, distance: 8.4
click at [807, 137] on div "[PHONE_NUMBER]" at bounding box center [787, 142] width 112 height 10
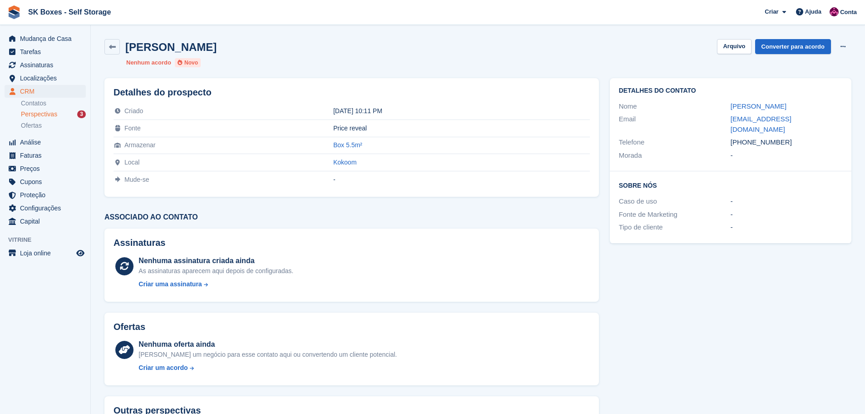
drag, startPoint x: 812, startPoint y: 119, endPoint x: 802, endPoint y: 122, distance: 11.1
click at [802, 121] on div "[EMAIL_ADDRESS][DOMAIN_NAME]" at bounding box center [787, 124] width 112 height 20
click at [794, 137] on div "[PHONE_NUMBER]" at bounding box center [787, 142] width 112 height 10
drag, startPoint x: 832, startPoint y: 164, endPoint x: 827, endPoint y: 153, distance: 12.6
click at [832, 171] on div "Sobre Nós Caso de uso - Fonte de Marketing - Tipo de cliente -" at bounding box center [731, 207] width 242 height 72
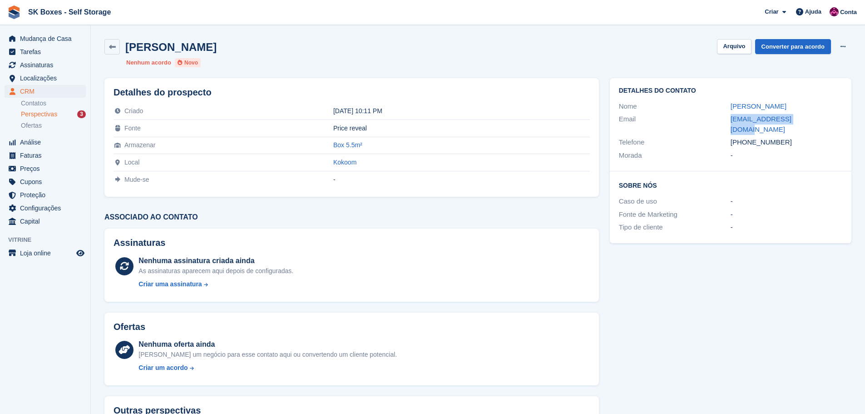
drag, startPoint x: 819, startPoint y: 118, endPoint x: 709, endPoint y: 116, distance: 110.4
click at [709, 116] on div "Email [EMAIL_ADDRESS][DOMAIN_NAME]" at bounding box center [730, 124] width 223 height 23
copy div "jacilenec35@gmail.com"
drag, startPoint x: 792, startPoint y: 149, endPoint x: 792, endPoint y: 143, distance: 6.8
click at [793, 150] on div "-" at bounding box center [787, 155] width 112 height 10
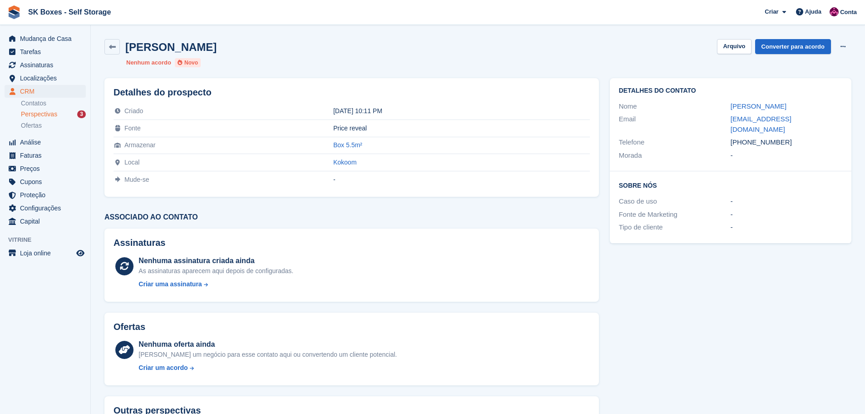
click at [792, 124] on div "jacilenec35@gmail.com" at bounding box center [787, 124] width 112 height 20
click at [787, 137] on div "+351926926986" at bounding box center [787, 142] width 112 height 10
drag, startPoint x: 787, startPoint y: 136, endPoint x: 748, endPoint y: 133, distance: 38.7
click at [748, 137] on div "+351926926986" at bounding box center [787, 142] width 112 height 10
copy div "926926986"
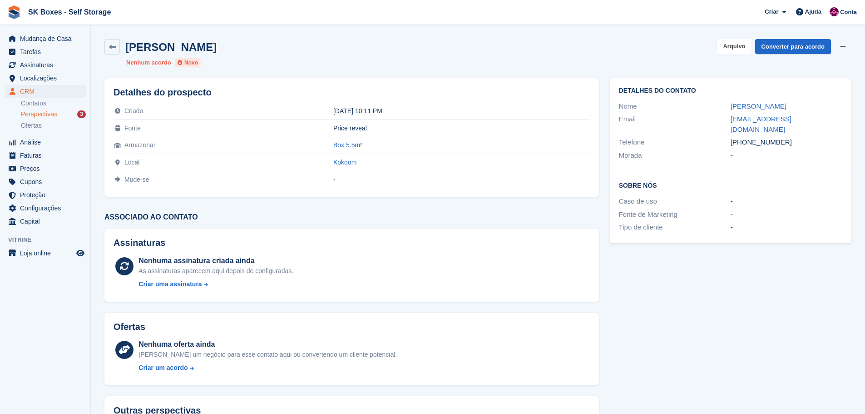
drag, startPoint x: 746, startPoint y: 46, endPoint x: 348, endPoint y: 45, distance: 397.9
click at [745, 46] on button "Arquivo" at bounding box center [734, 46] width 34 height 15
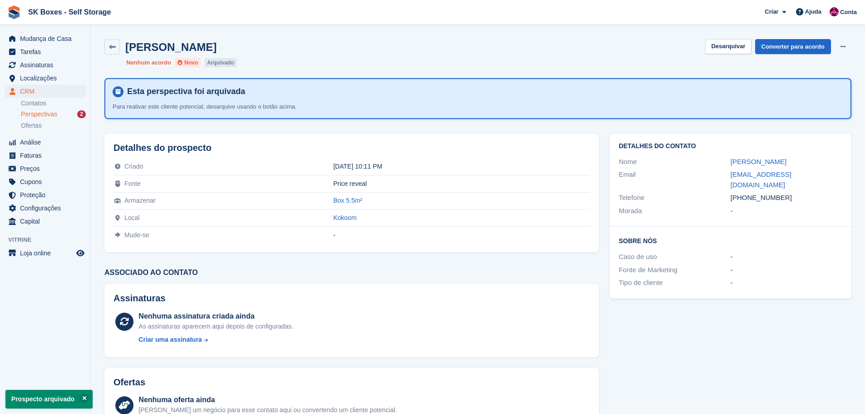
click at [52, 111] on span "Perspectivas" at bounding box center [39, 114] width 36 height 9
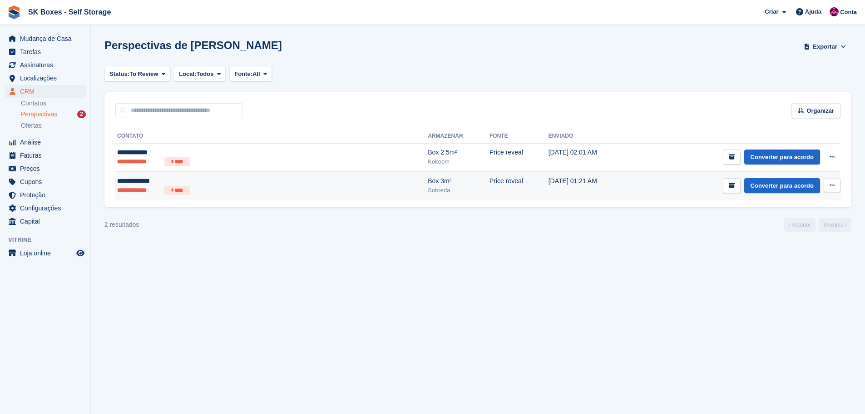
click at [201, 181] on div "**********" at bounding box center [205, 181] width 176 height 10
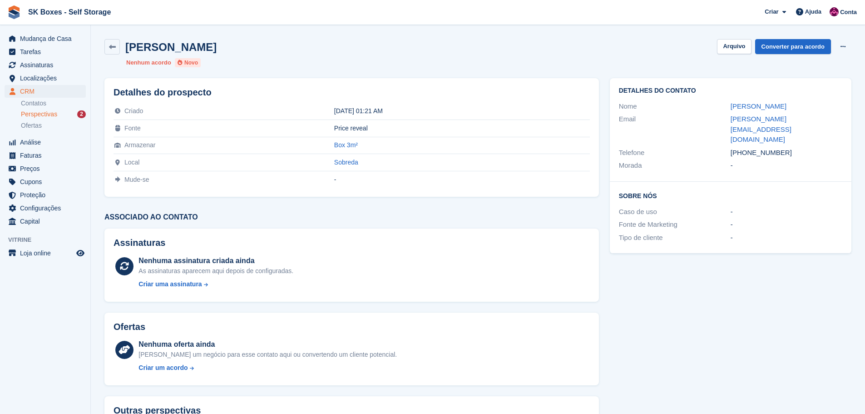
drag, startPoint x: 725, startPoint y: 104, endPoint x: 794, endPoint y: 103, distance: 68.6
click at [794, 103] on div "Nome [PERSON_NAME]" at bounding box center [730, 106] width 223 height 13
copy div "[PERSON_NAME]"
drag, startPoint x: 831, startPoint y: 122, endPoint x: 727, endPoint y: 120, distance: 103.6
click at [727, 120] on div "Email [PERSON_NAME][EMAIL_ADDRESS][DOMAIN_NAME]" at bounding box center [730, 130] width 223 height 34
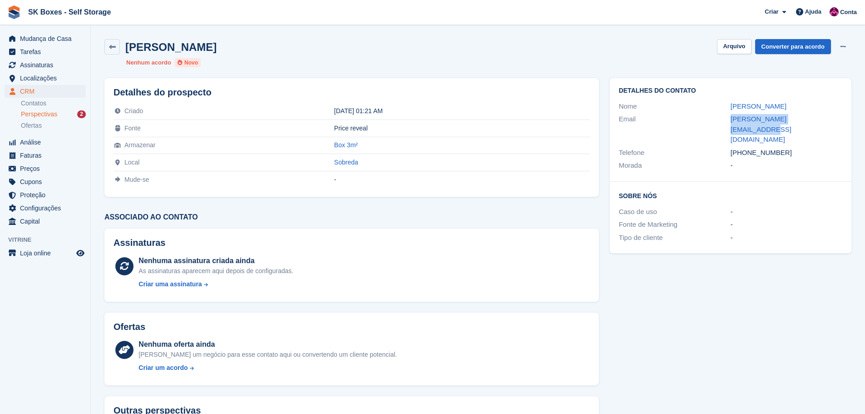
copy div "[PERSON_NAME][EMAIL_ADDRESS][DOMAIN_NAME]"
drag, startPoint x: 757, startPoint y: 159, endPoint x: 785, endPoint y: 118, distance: 49.8
click at [758, 159] on div "Detalhes do contato Nome [PERSON_NAME] Email [PERSON_NAME][EMAIL_ADDRESS][DOMAI…" at bounding box center [731, 130] width 242 height 104
drag, startPoint x: 788, startPoint y: 135, endPoint x: 746, endPoint y: 134, distance: 41.8
click at [746, 148] on div "[PHONE_NUMBER]" at bounding box center [787, 153] width 112 height 10
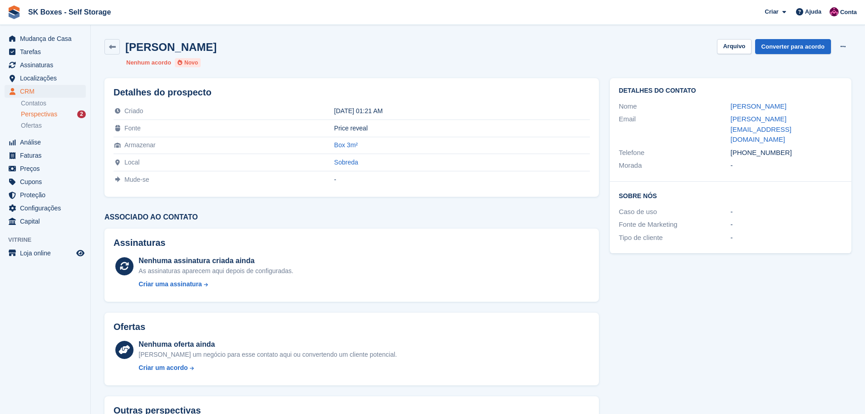
copy div "930460473"
